Goal: Check status: Check status

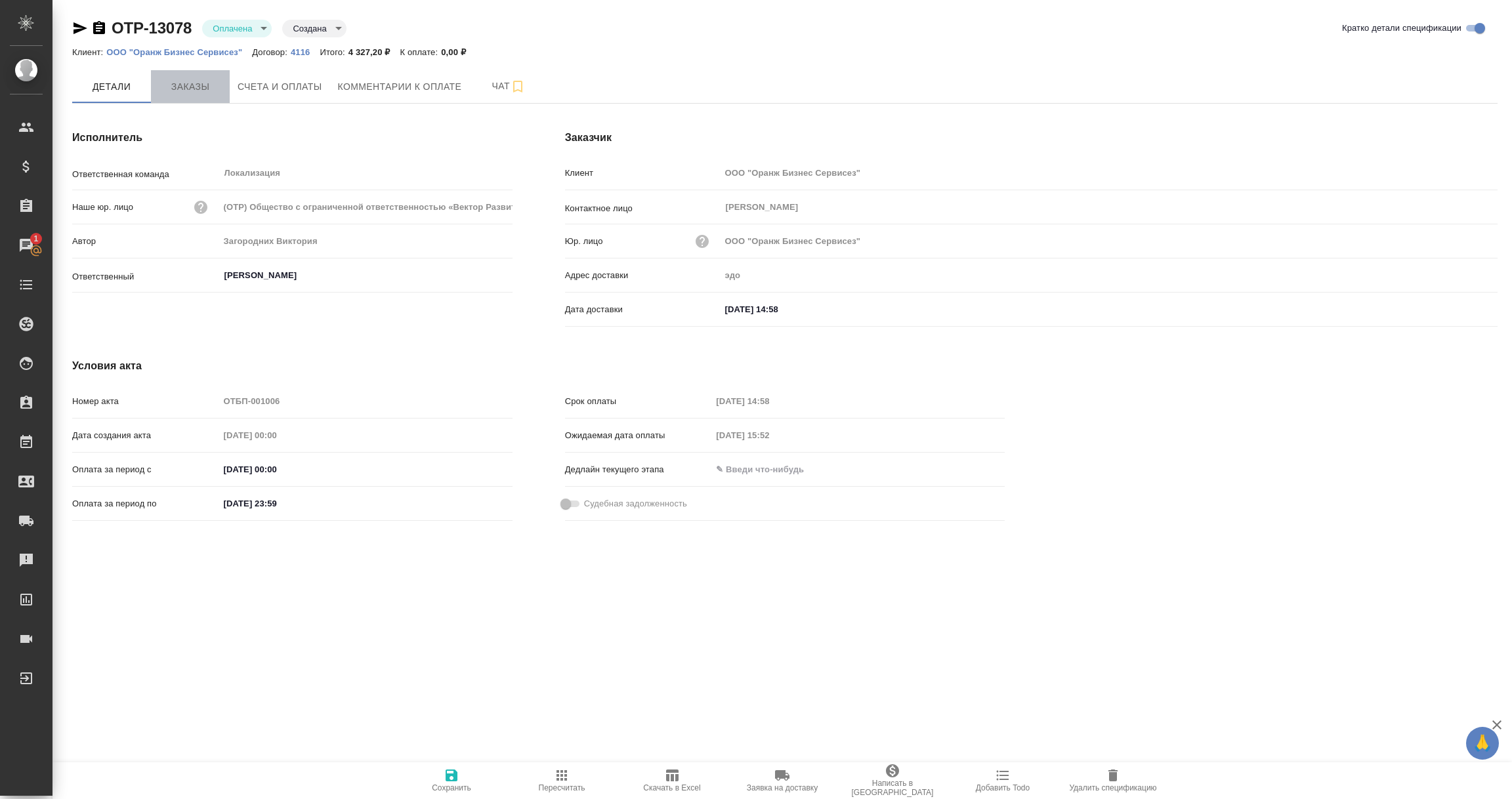
click at [195, 81] on span "Заказы" at bounding box center [190, 87] width 63 height 16
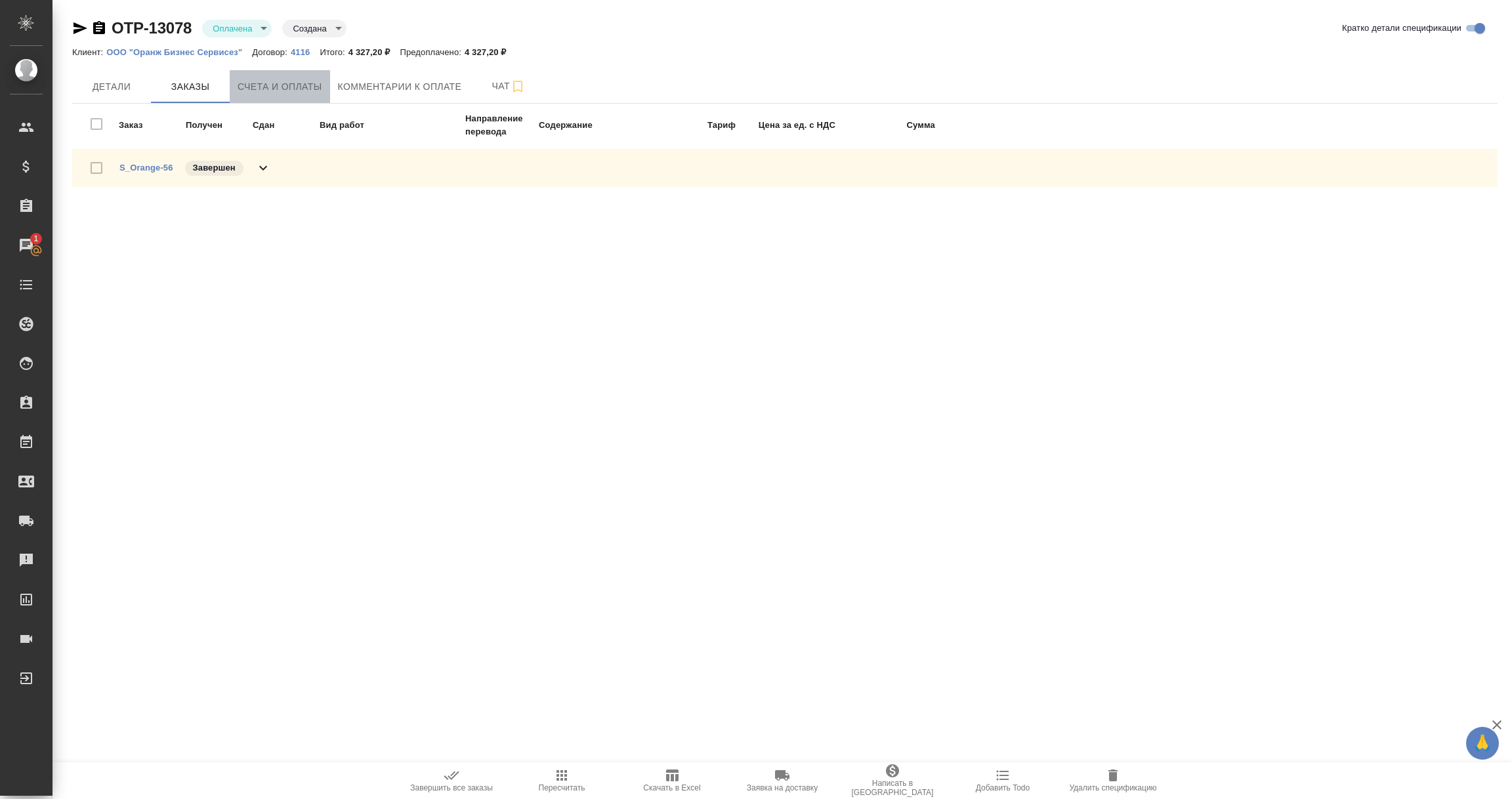
click at [293, 86] on span "Счета и оплаты" at bounding box center [280, 87] width 85 height 16
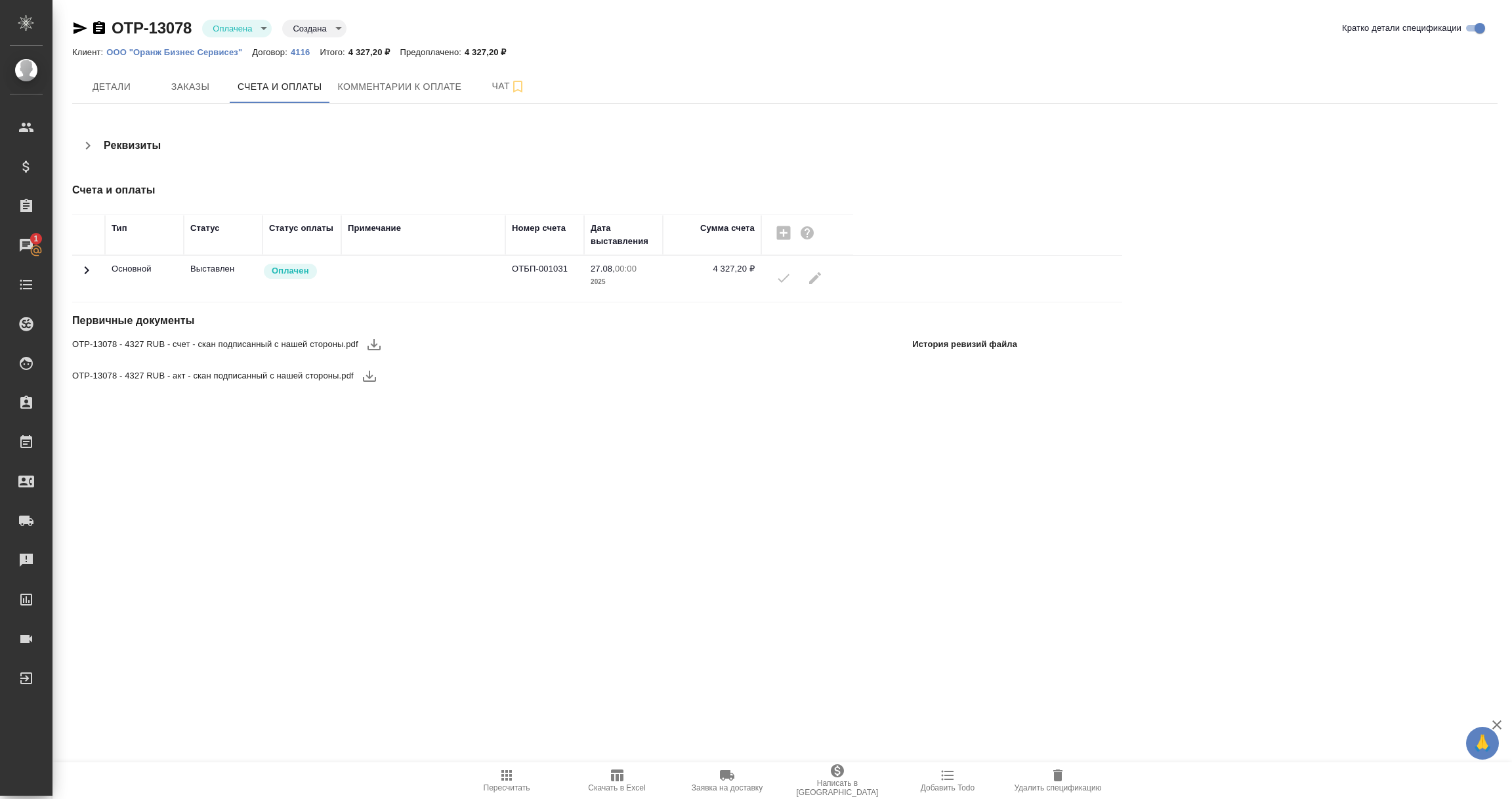
click at [83, 266] on icon at bounding box center [86, 270] width 16 height 16
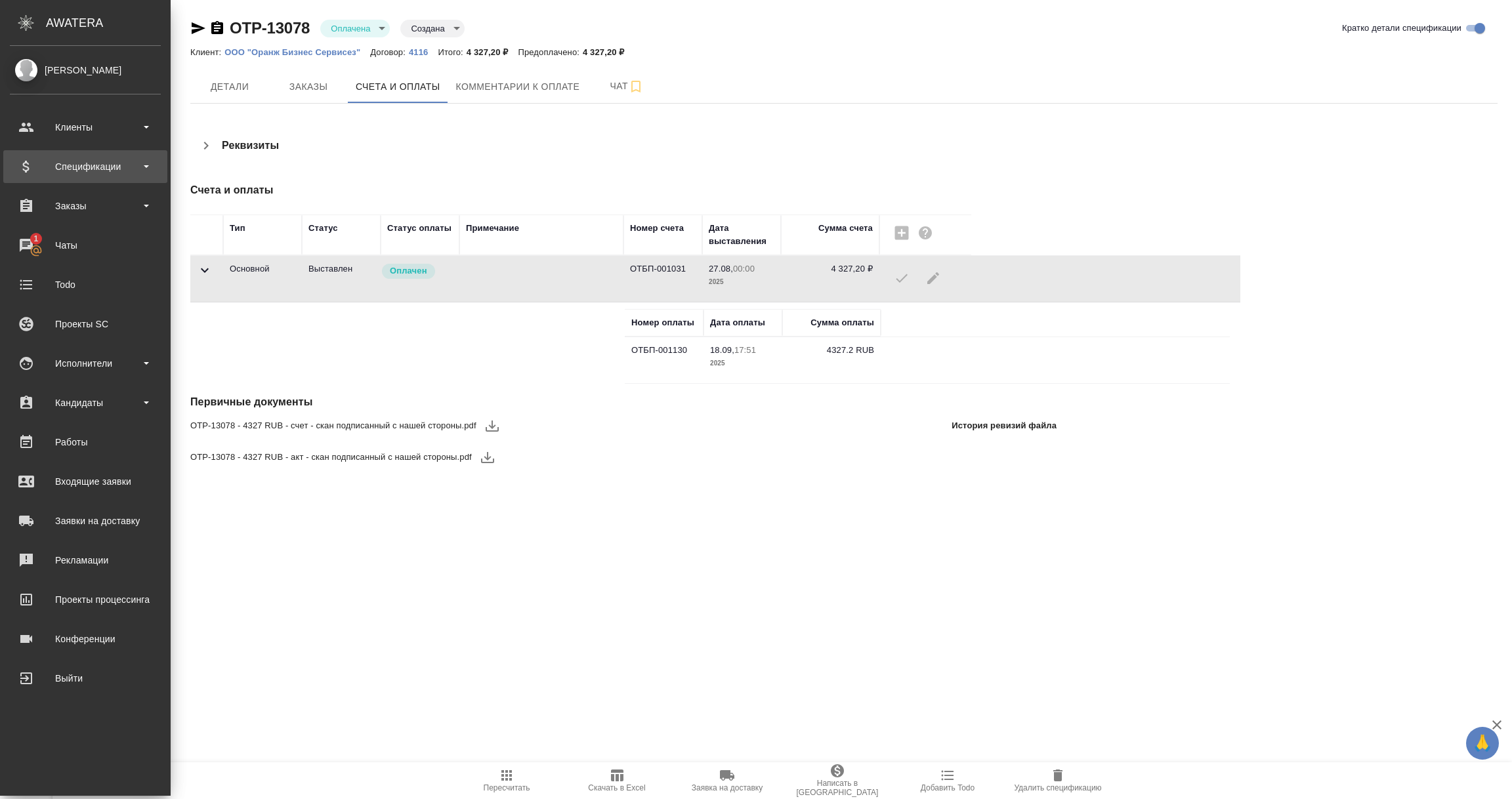
click at [78, 172] on div "Спецификации" at bounding box center [85, 167] width 151 height 20
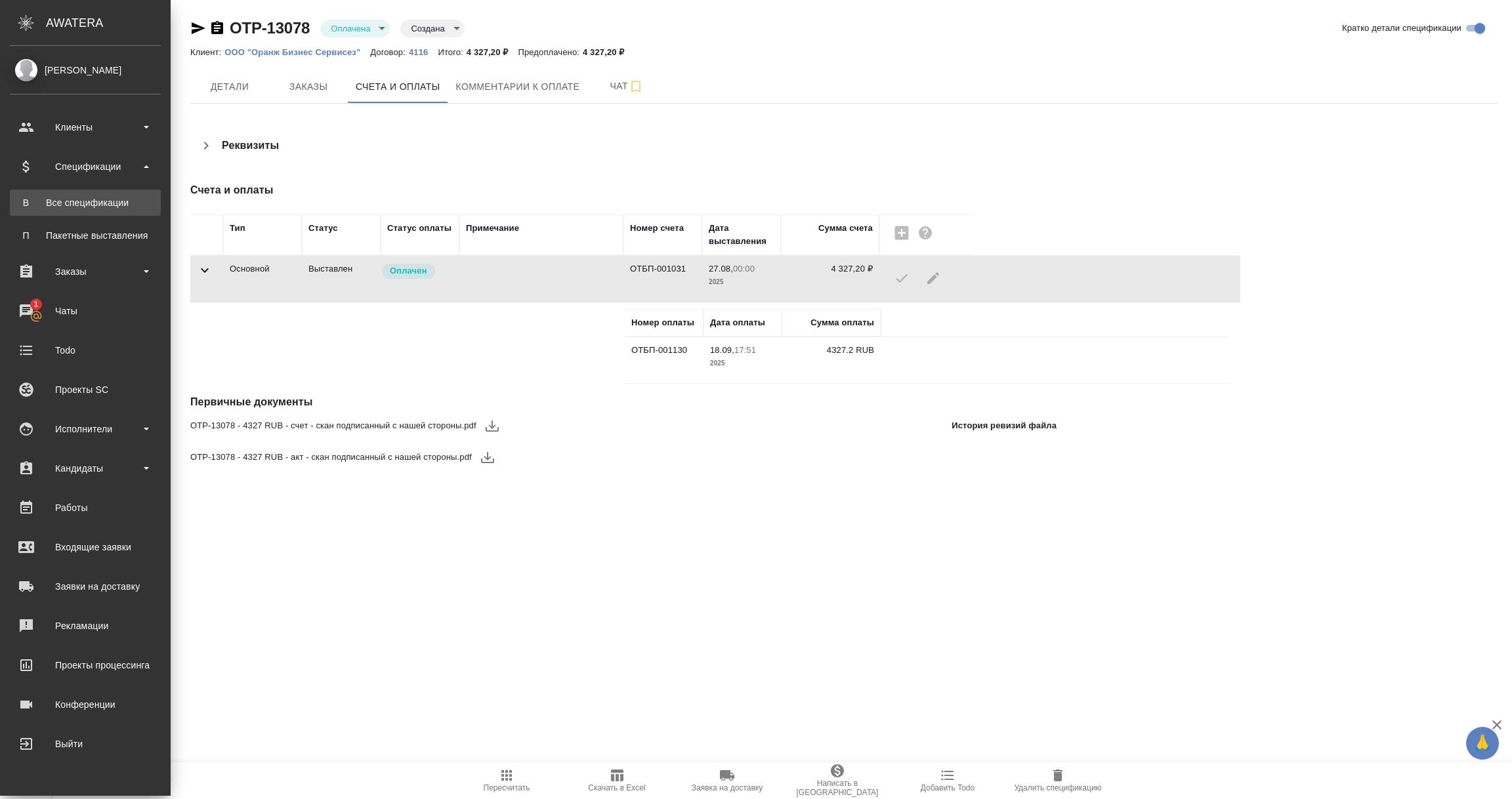
click at [77, 209] on link "В Все спецификации" at bounding box center [85, 203] width 151 height 26
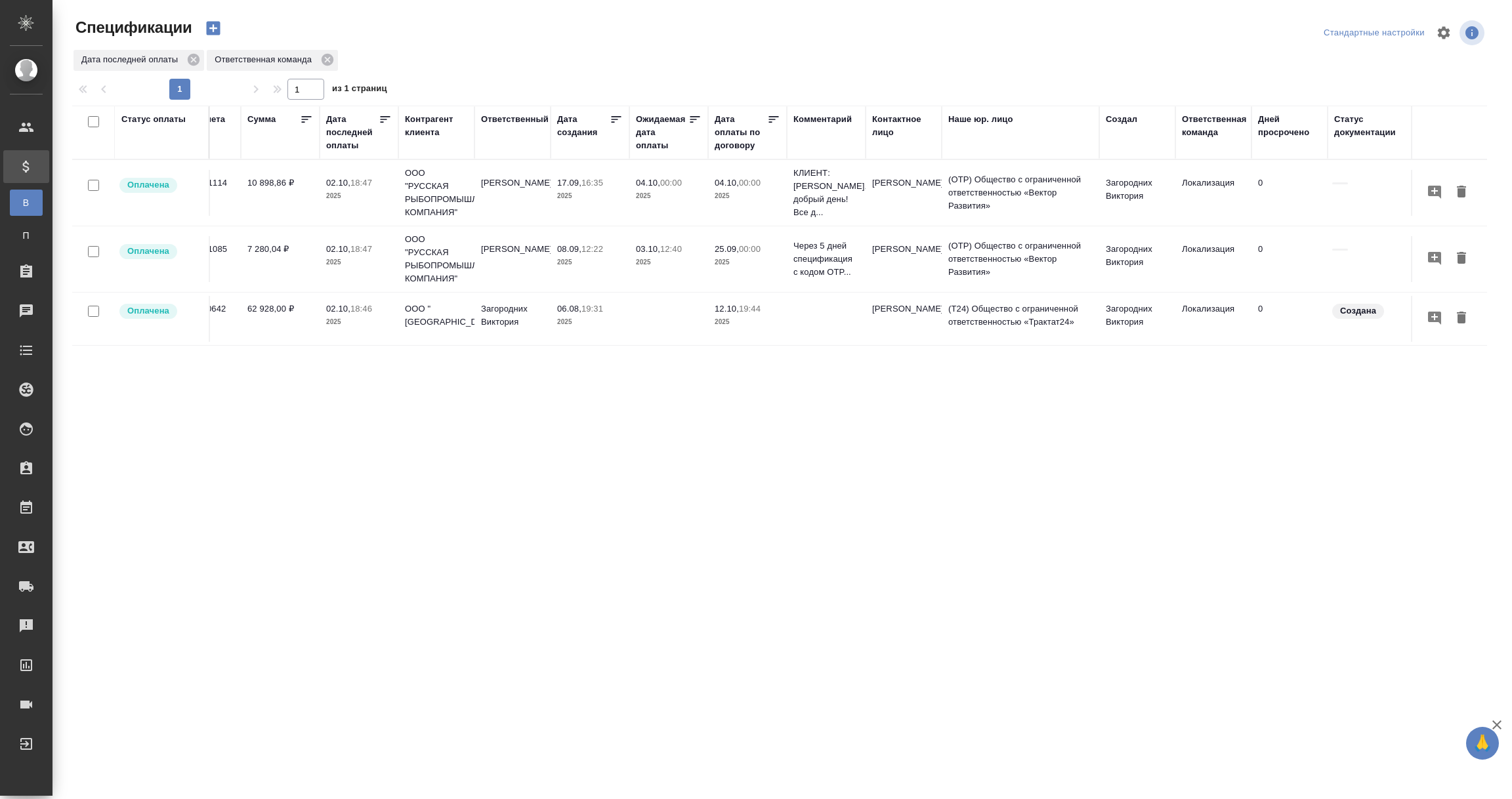
scroll to position [0, 289]
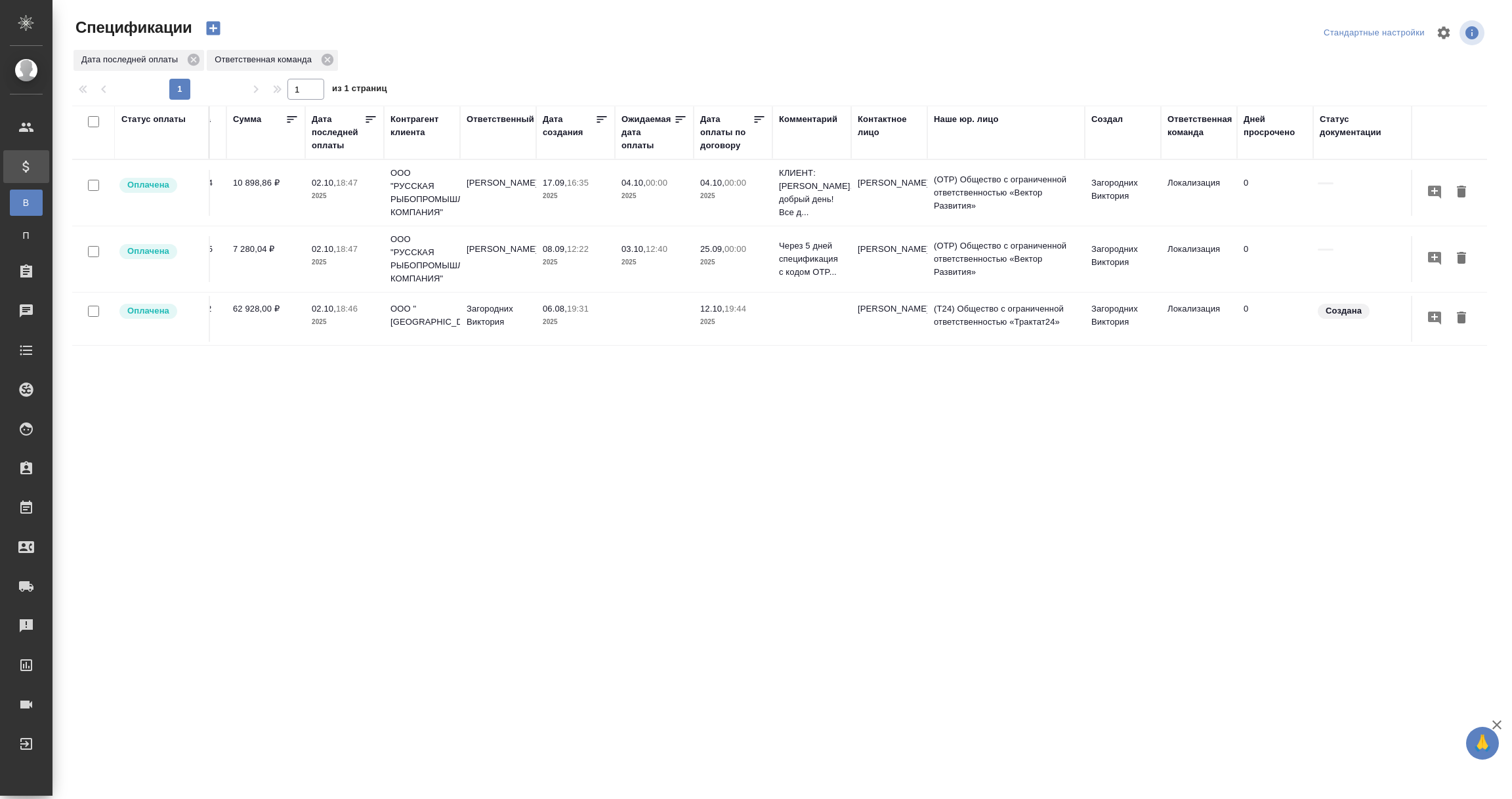
click at [1188, 136] on div "Ответственная команда" at bounding box center [1201, 126] width 65 height 26
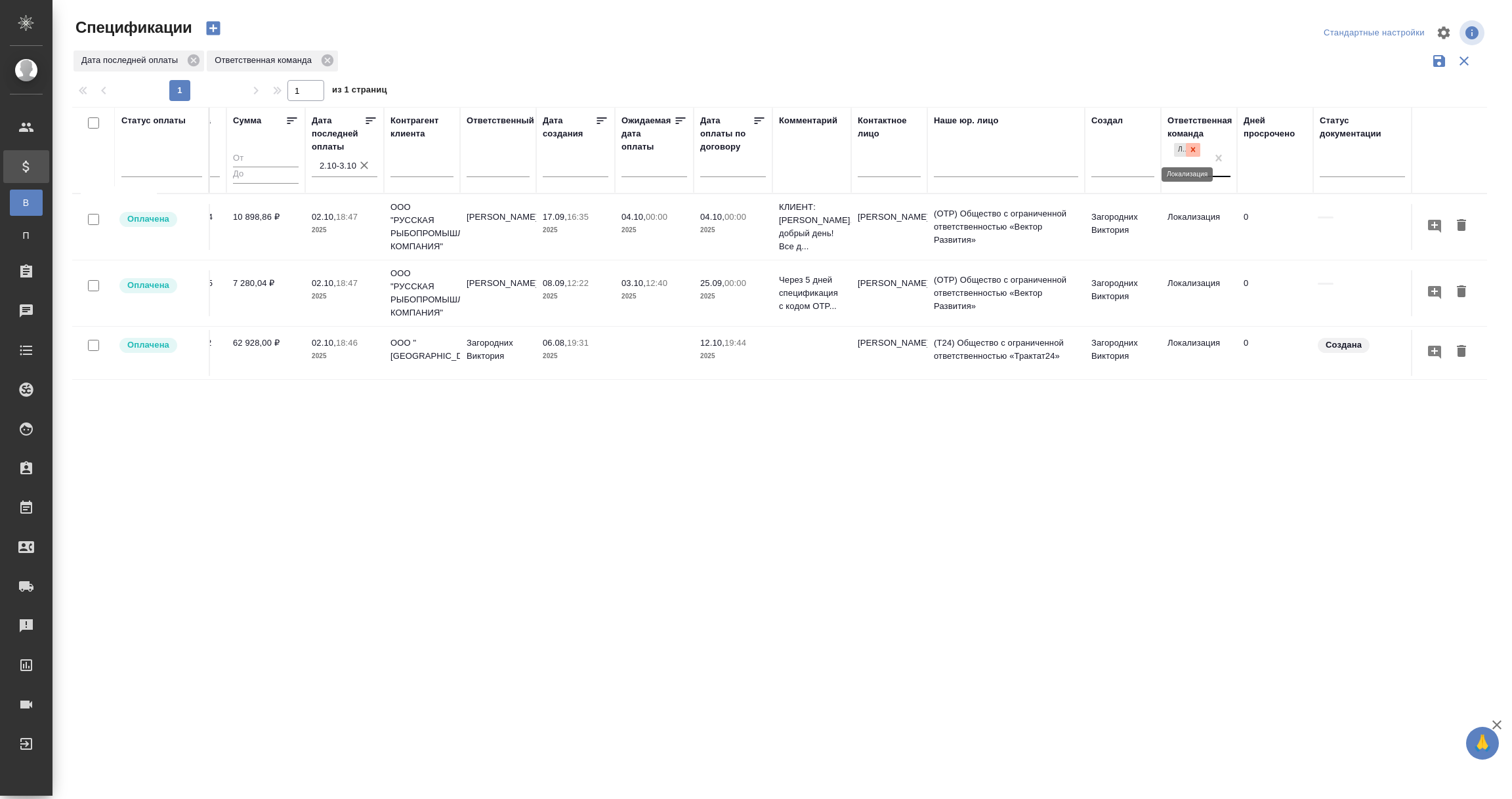
click at [1198, 149] on div at bounding box center [1193, 150] width 15 height 14
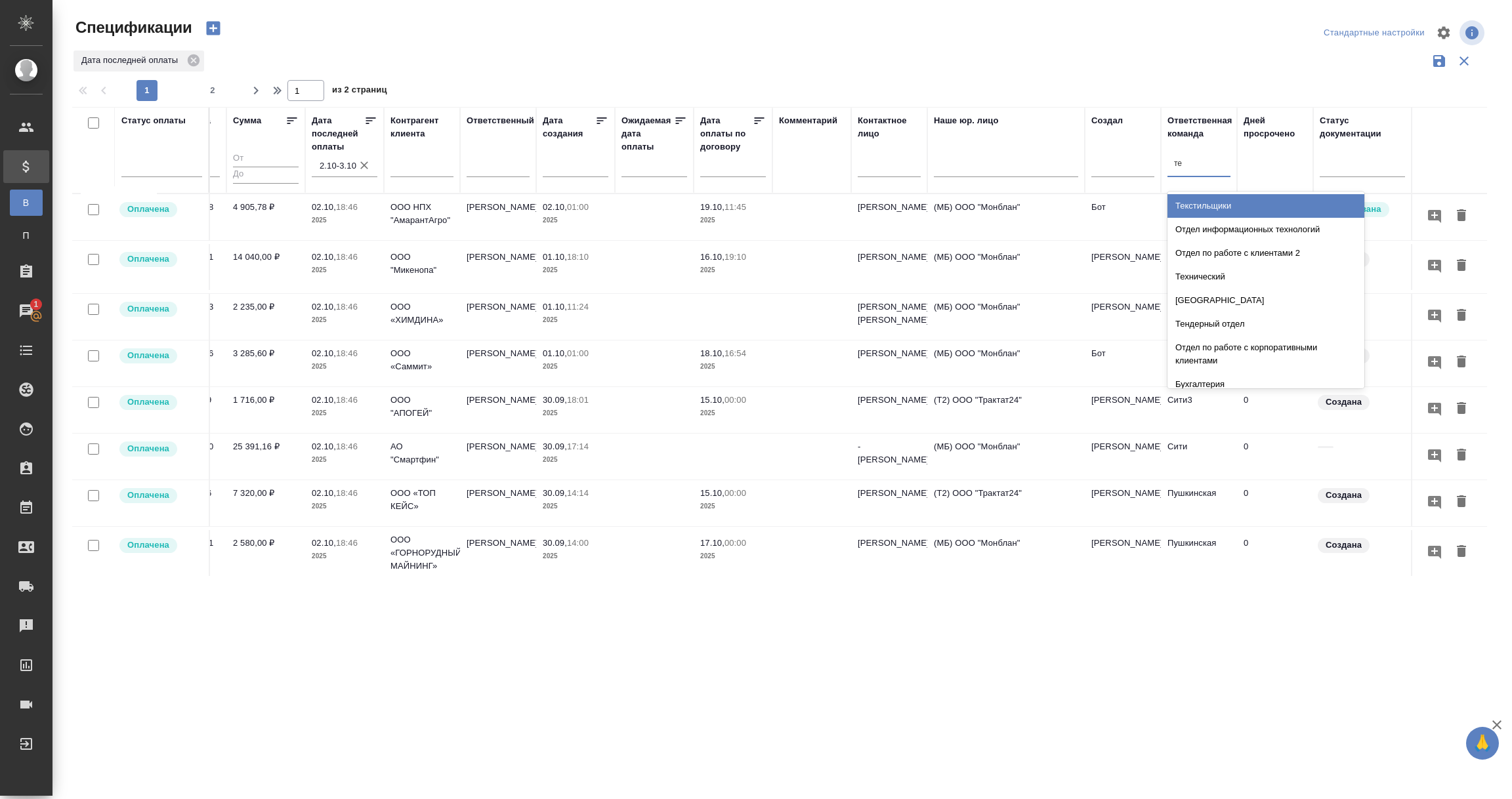
type input "тех"
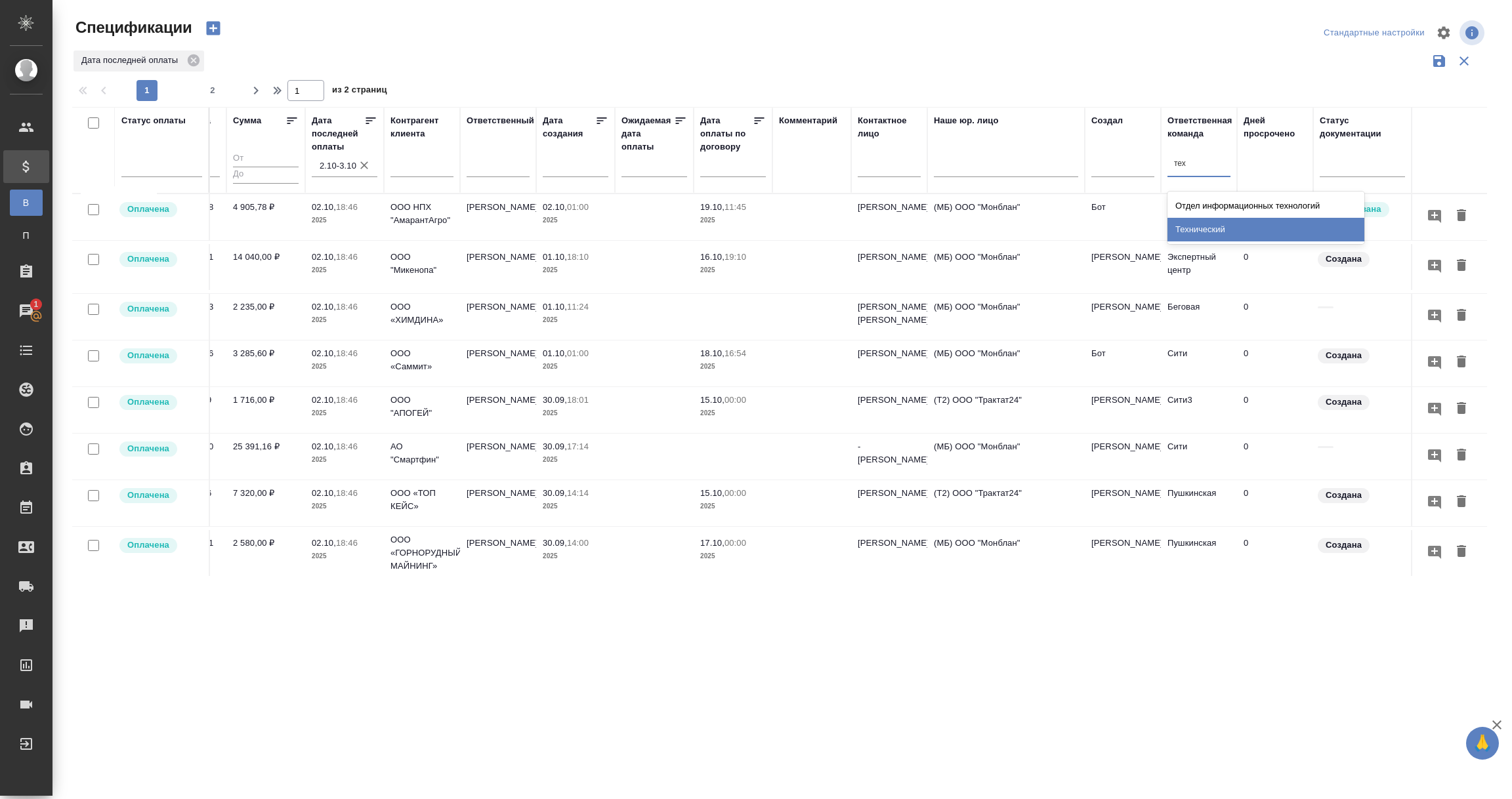
click at [1232, 239] on div "Технический" at bounding box center [1266, 230] width 197 height 24
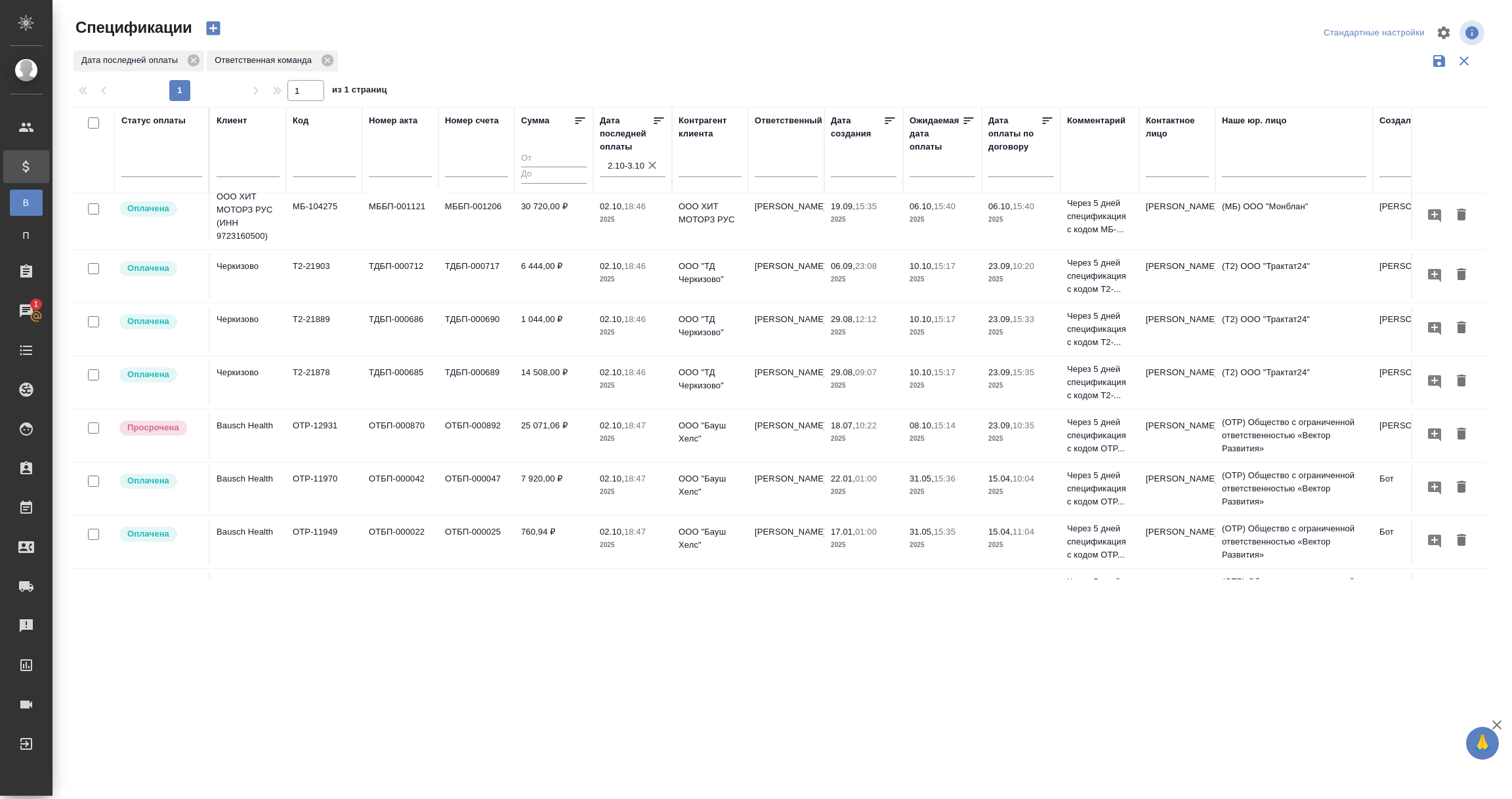
scroll to position [181, 0]
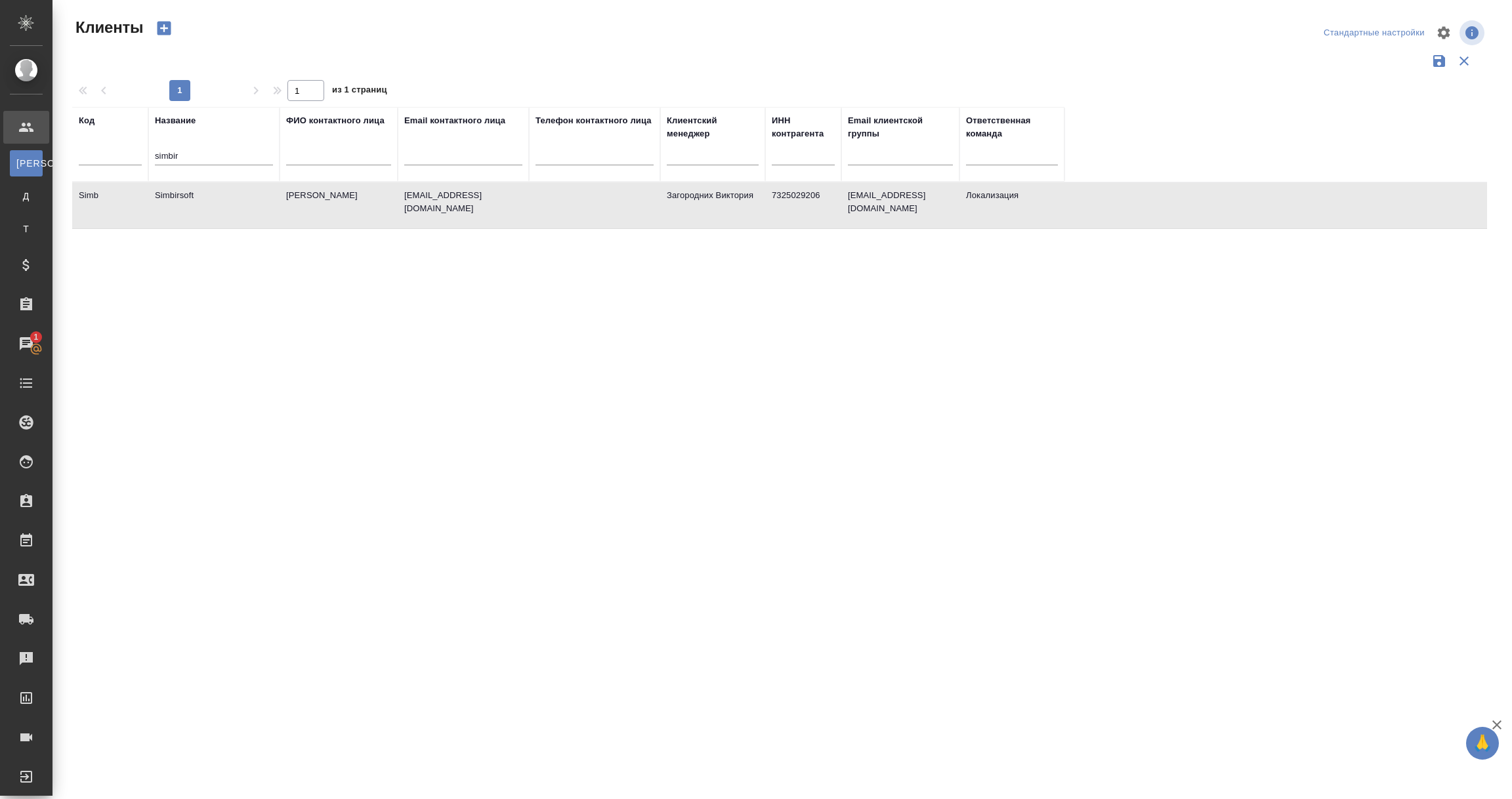
select select "RU"
